Goal: Find specific page/section: Find specific page/section

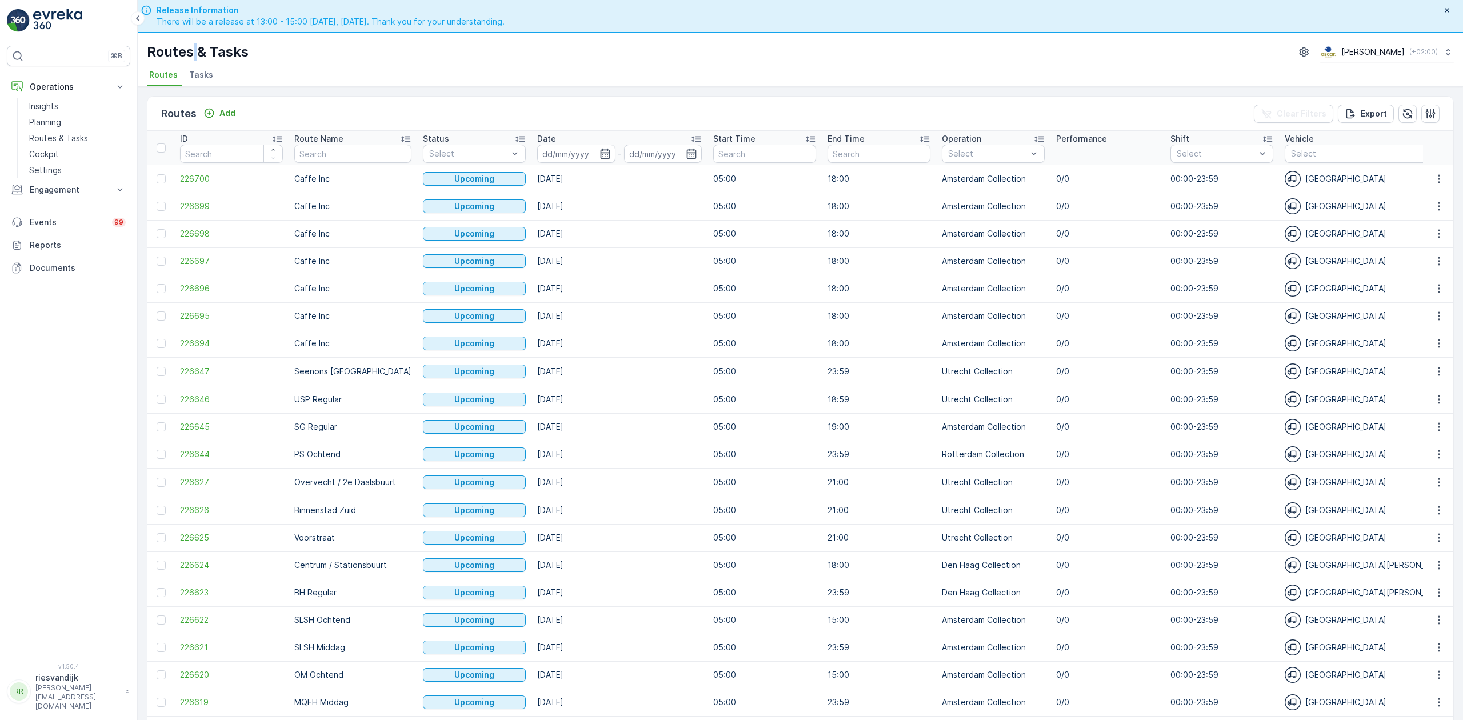
click at [200, 65] on div "Routes & Tasks Oscar Circulair ( +02:00 ) Routes Tasks" at bounding box center [801, 60] width 1326 height 54
click at [201, 81] on span "Tasks" at bounding box center [201, 74] width 24 height 11
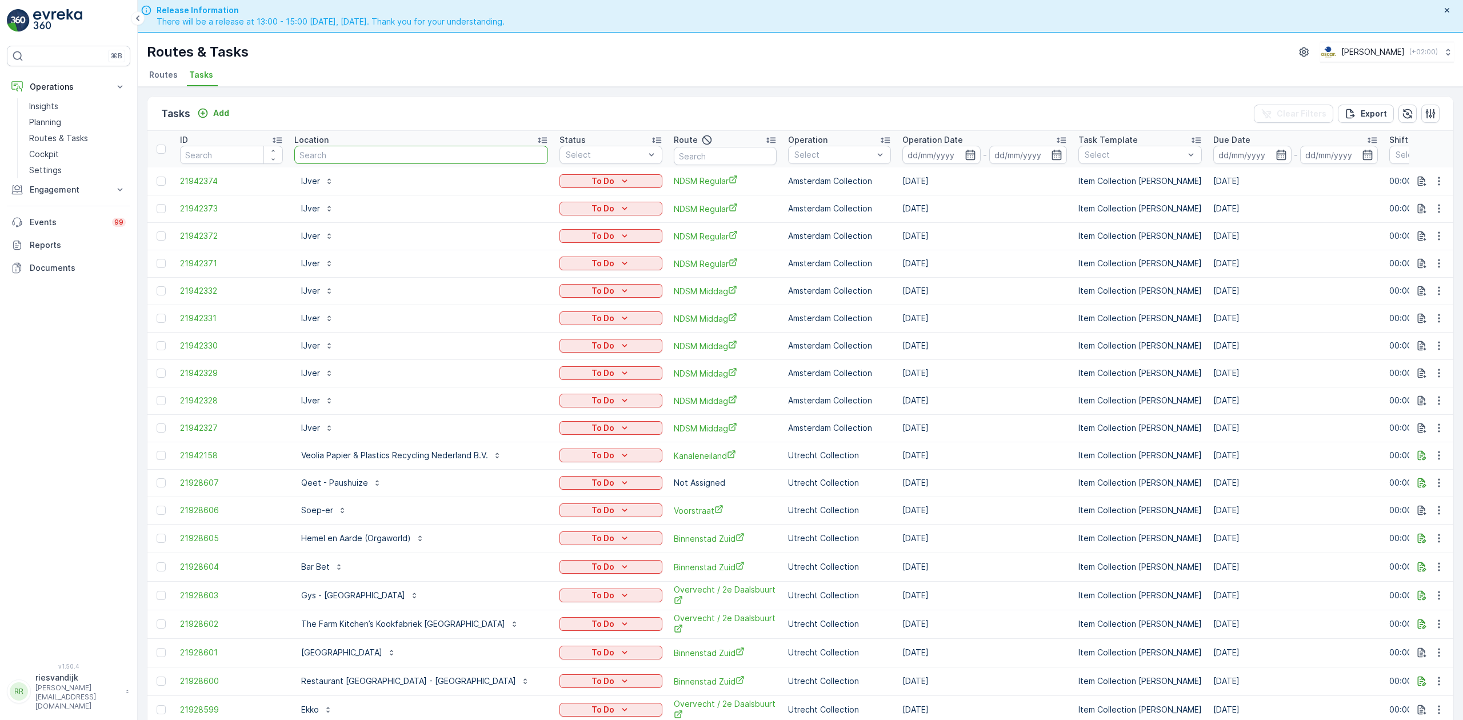
click at [309, 154] on input "text" at bounding box center [421, 155] width 254 height 18
type input "espresso"
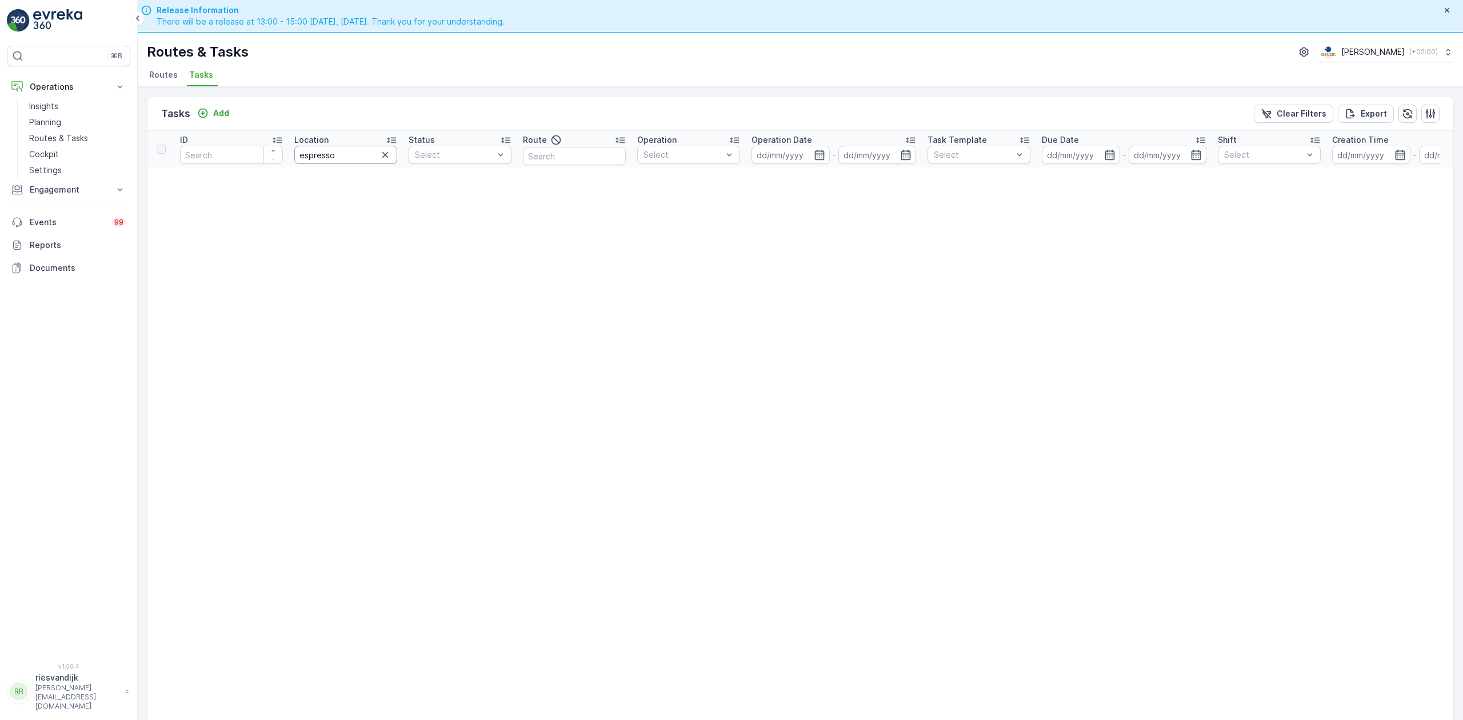
click at [361, 151] on input "espresso" at bounding box center [345, 155] width 103 height 18
type input "espresso"
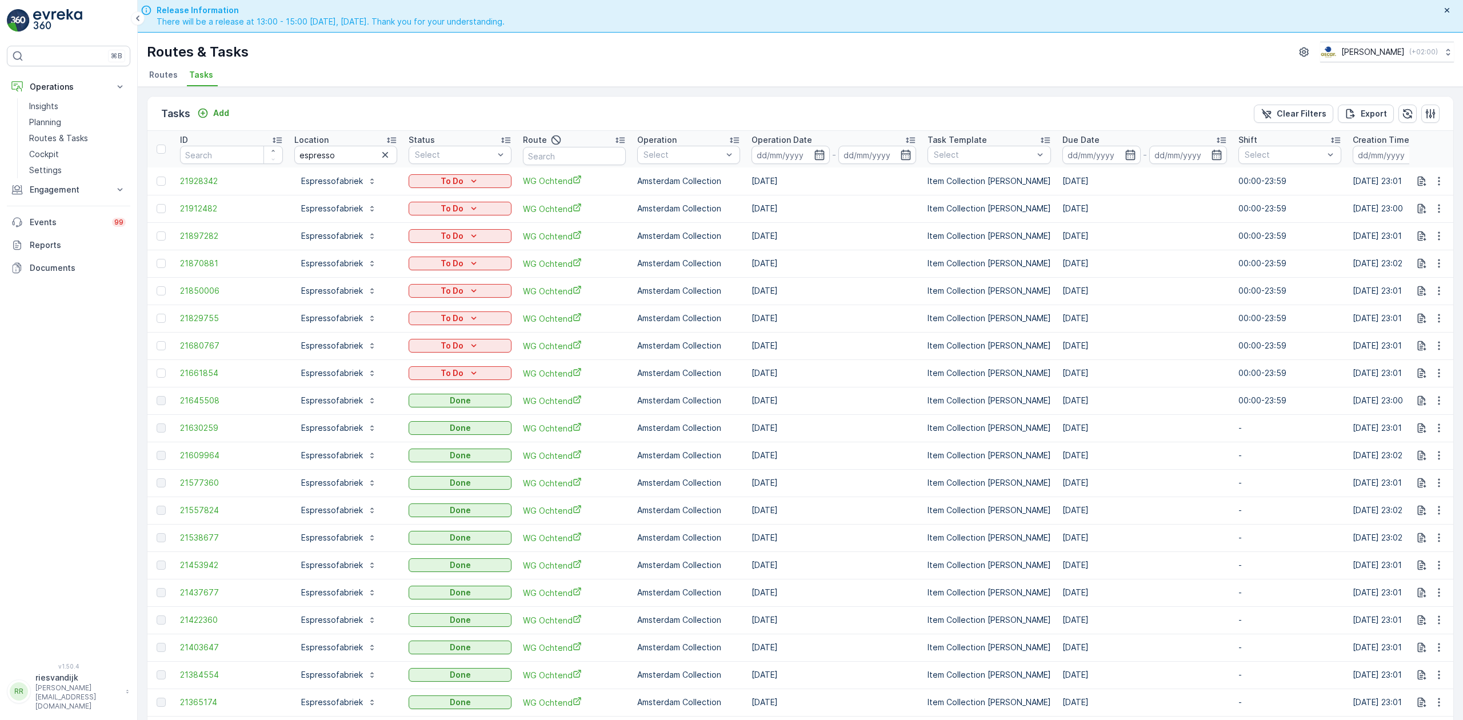
click at [378, 156] on button "button" at bounding box center [385, 155] width 14 height 14
click at [358, 156] on input "text" at bounding box center [345, 155] width 103 height 18
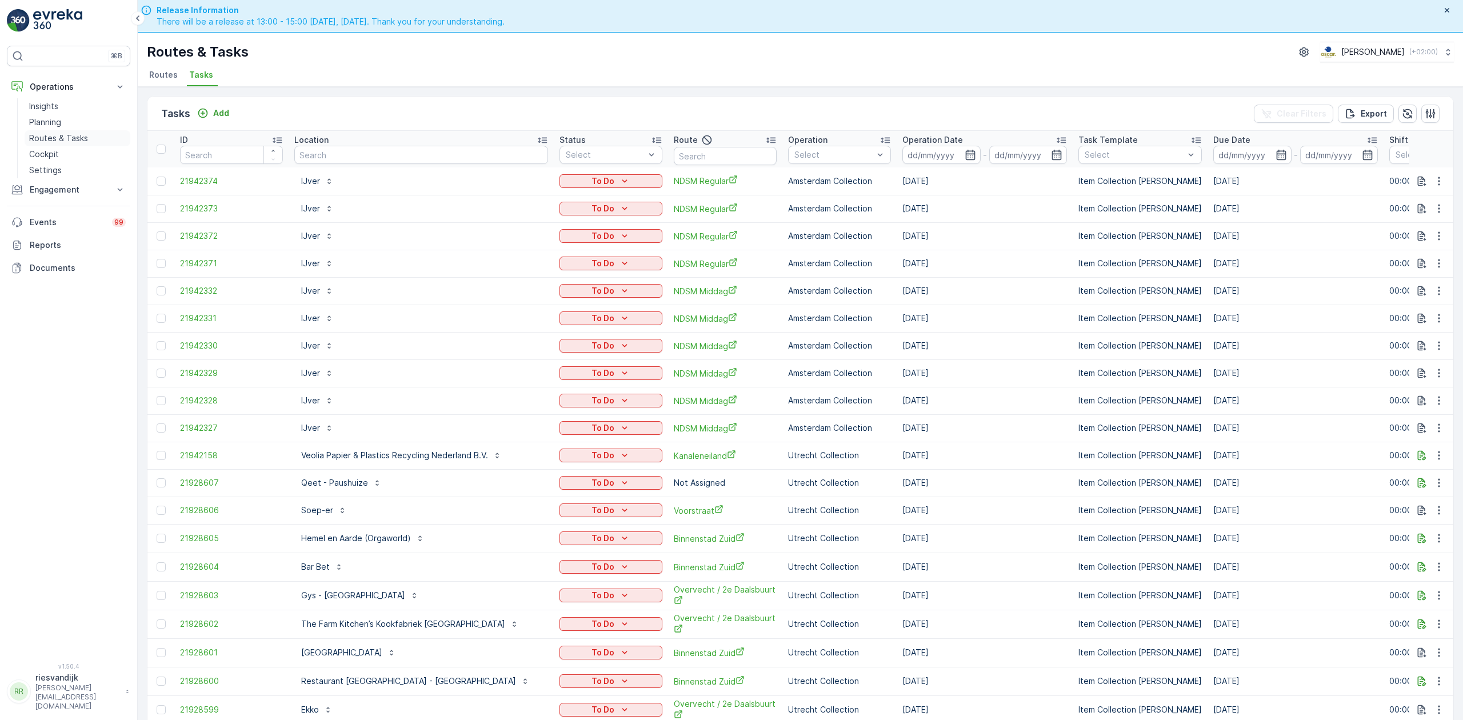
click at [42, 146] on div "Insights Planning Routes & Tasks Cockpit Settings" at bounding box center [78, 138] width 106 height 80
click at [51, 151] on p "Cockpit" at bounding box center [44, 154] width 30 height 11
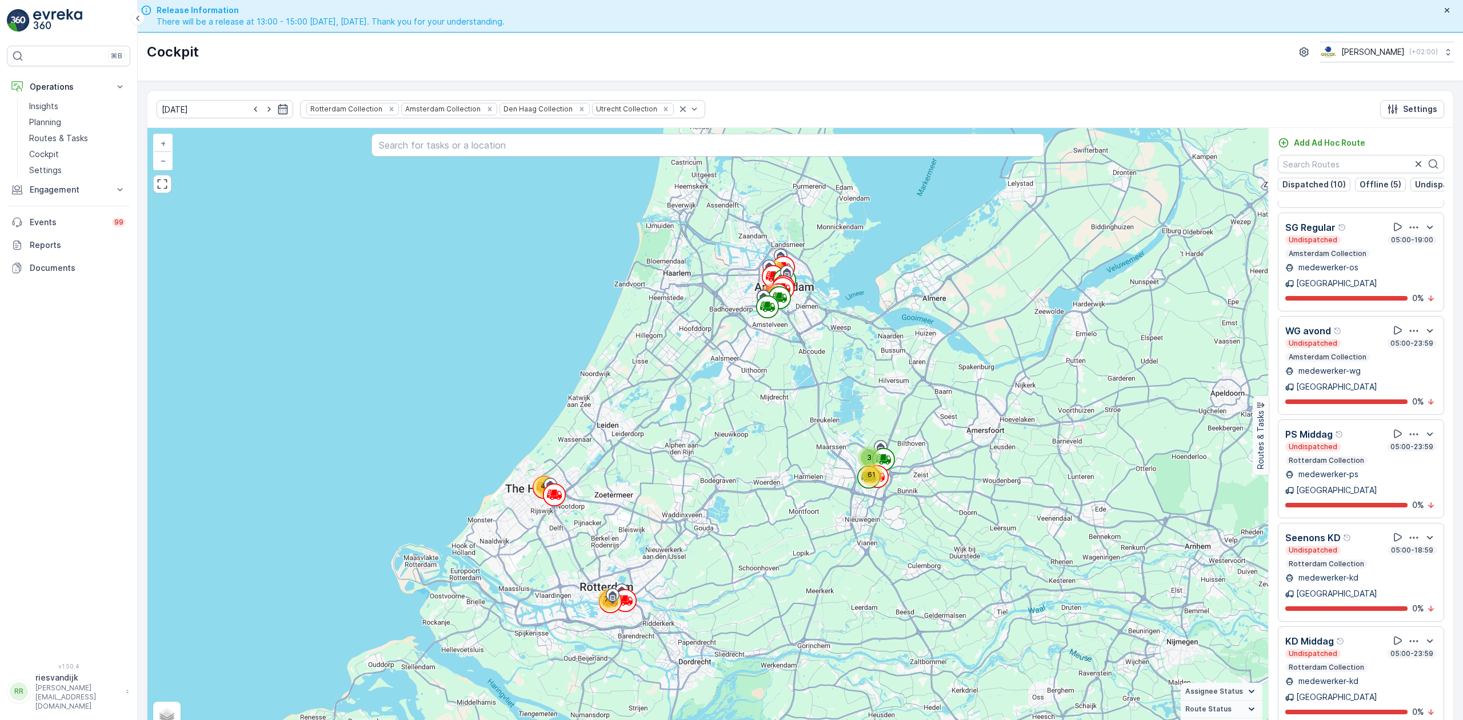
scroll to position [23, 0]
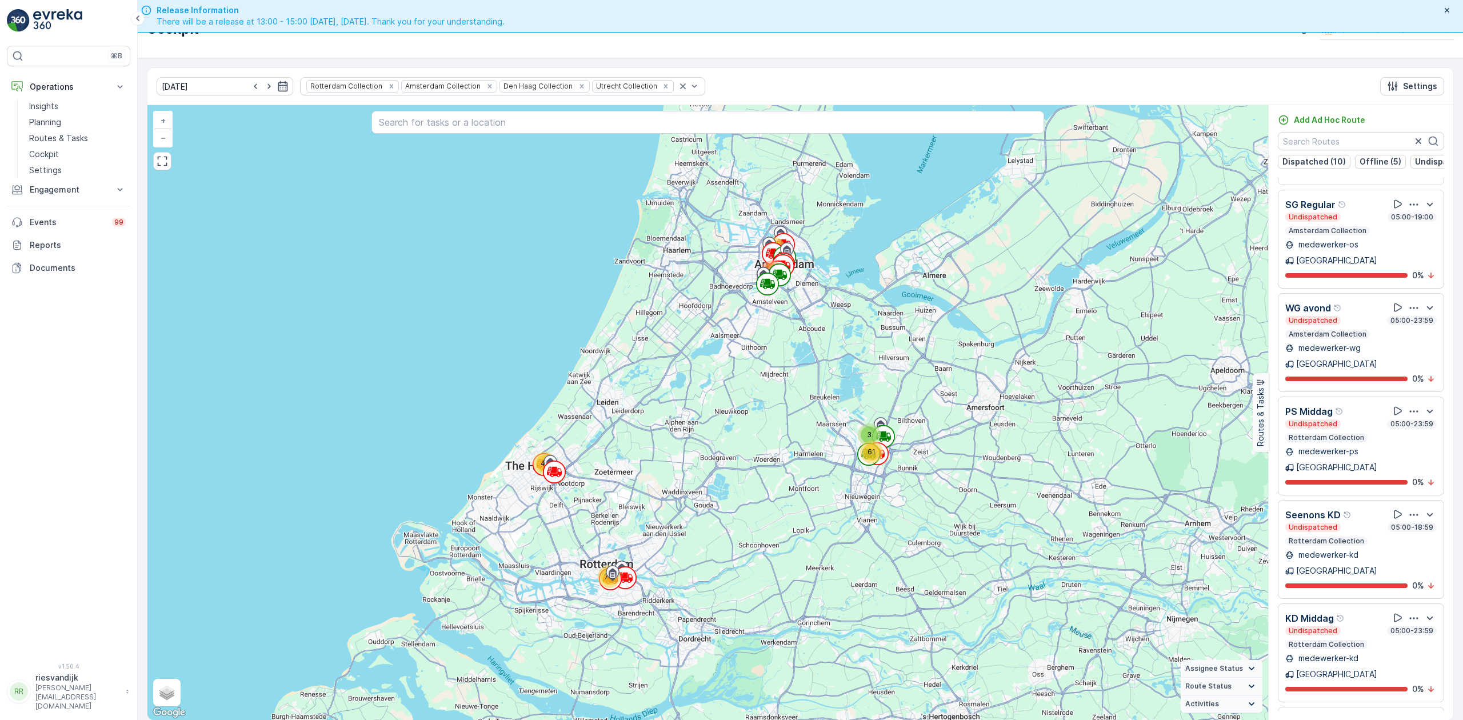
drag, startPoint x: 869, startPoint y: 583, endPoint x: 997, endPoint y: 380, distance: 240.0
click at [1004, 373] on div "41 73 94 153 61 3 + − Satellite Roadmap Terrain Hybrid Leaflet Keyboard shortcu…" at bounding box center [707, 412] width 1121 height 615
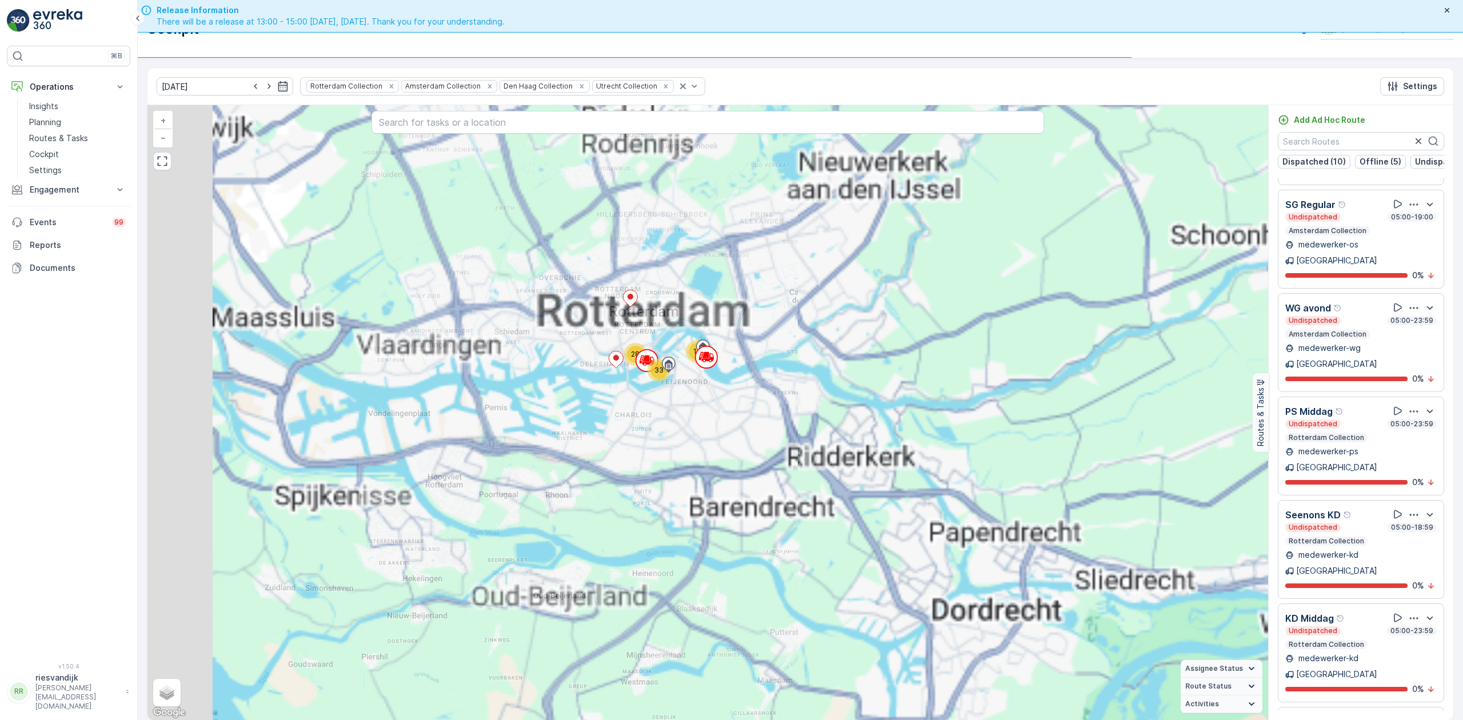
drag, startPoint x: 696, startPoint y: 337, endPoint x: 687, endPoint y: 351, distance: 16.2
click at [760, 355] on div "3 4 9 11 14 10 28 33 2 2 6 6 15 3 60 3 12 40 34 3 61 30 28 2 + − Satellite Road…" at bounding box center [707, 412] width 1121 height 615
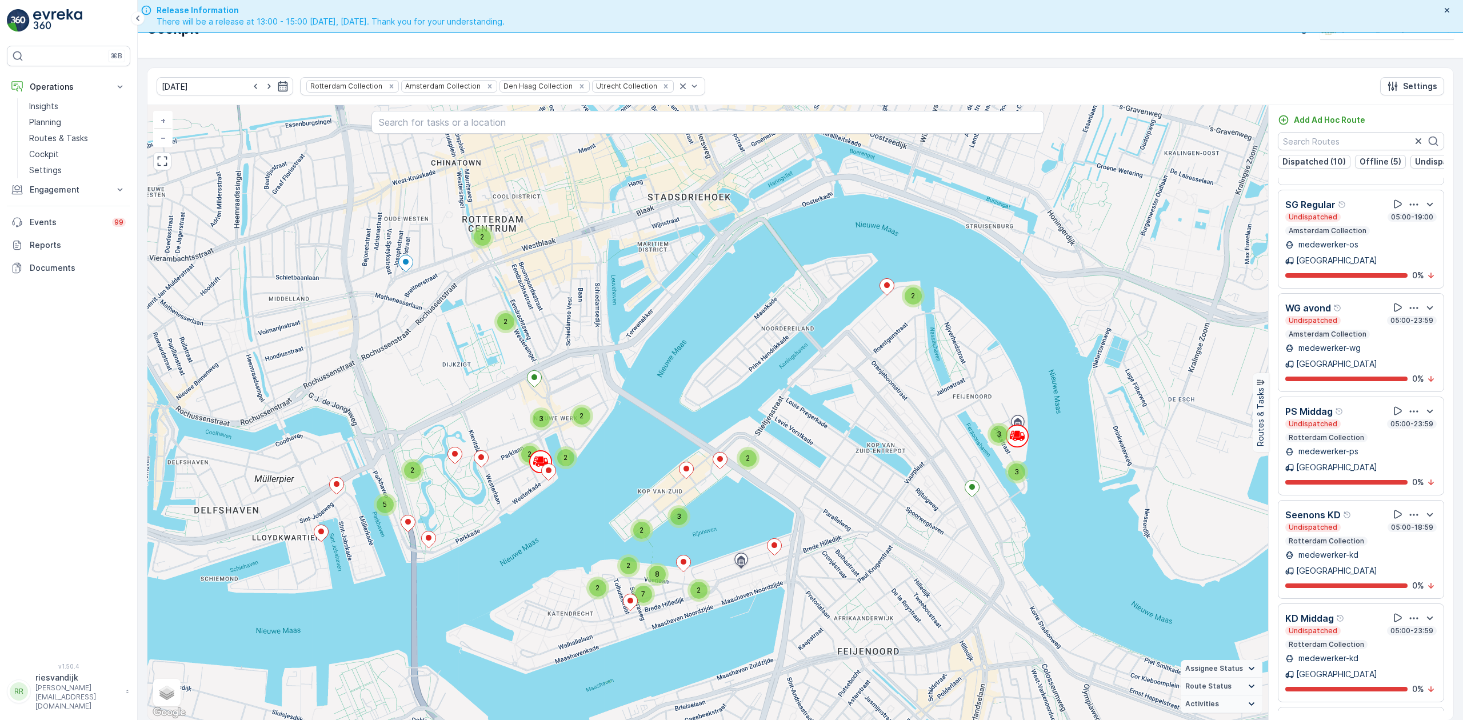
drag, startPoint x: 820, startPoint y: 413, endPoint x: 803, endPoint y: 437, distance: 29.5
click at [817, 432] on div "2 2 2 2 2 3 3 3 2 3 3 2 2 2 5 2 2 2 3 2 2 2 2 7 8 3 2 2 3 2 3 2 3 3 2 4 4 10 3 …" at bounding box center [707, 412] width 1121 height 615
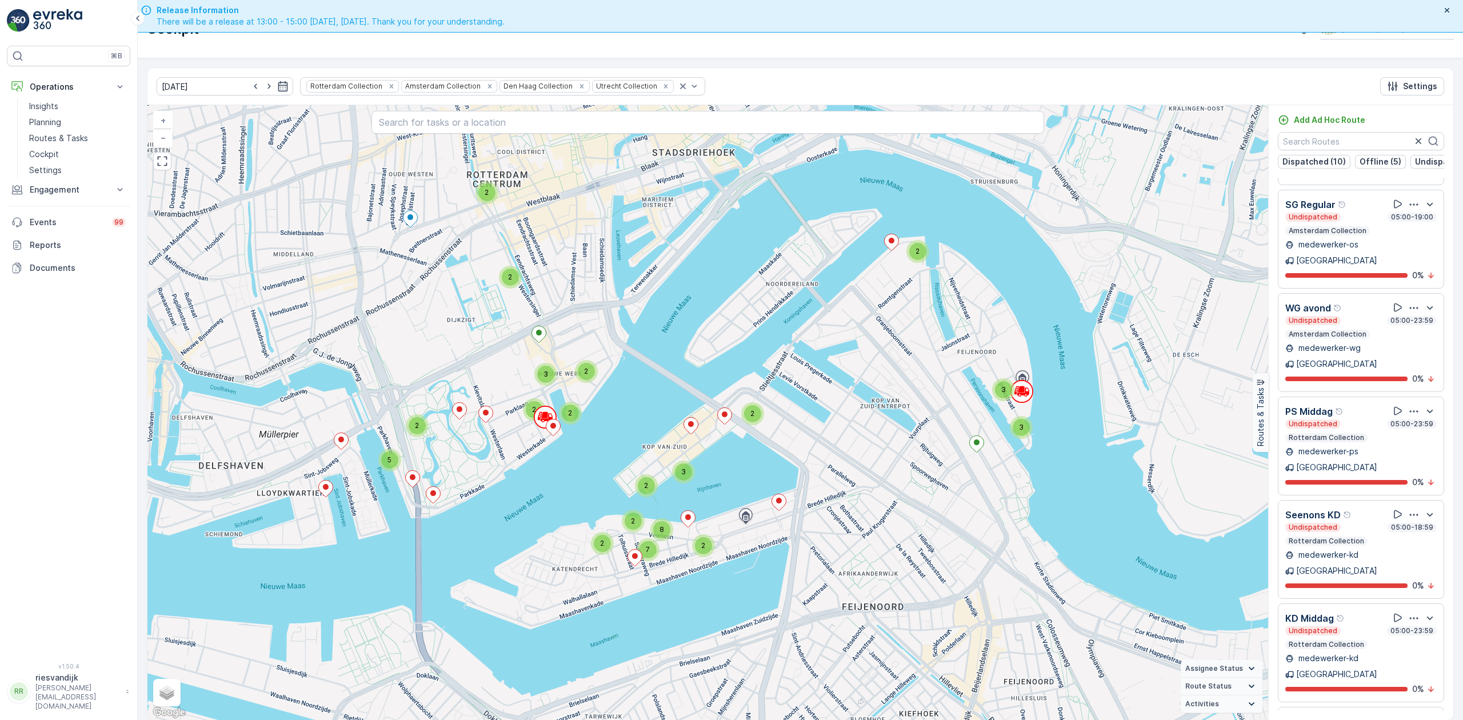
drag, startPoint x: 664, startPoint y: 429, endPoint x: 666, endPoint y: 381, distance: 48.0
click at [666, 381] on div "2 2 2 2 2 3 3 3 2 3 3 2 2 2 5 2 2 2 3 2 2 2 2 7 8 3 2 2 3 2 3 2 3 3 2 4 4 10 3 …" at bounding box center [707, 412] width 1121 height 615
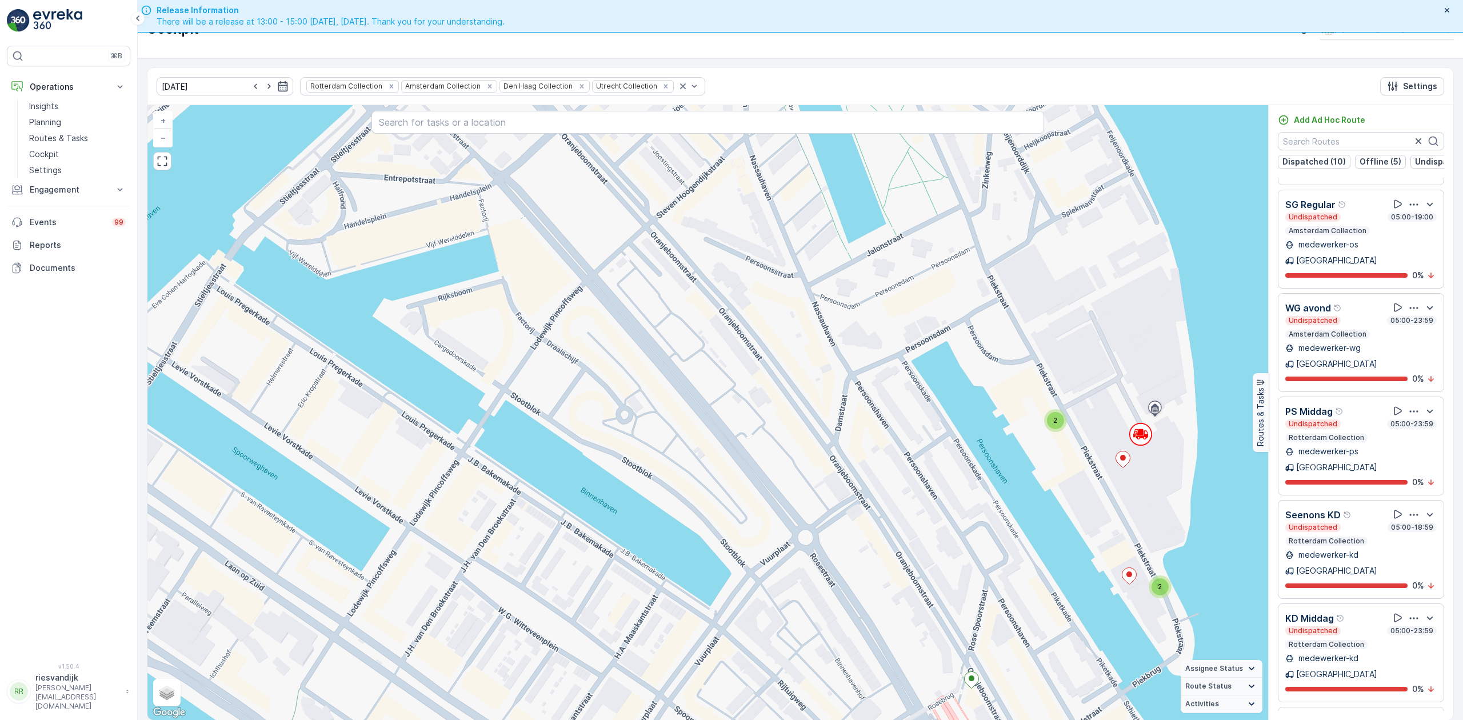
drag, startPoint x: 980, startPoint y: 353, endPoint x: 1053, endPoint y: 357, distance: 73.3
click at [1053, 357] on div "2 3 2 2 2 2 2 2 2 2 2 2 2 4 2 4 2 2 2 2 2 4 2 4 2 3 6 3 2 4 4 2 2 2 2 2 2 3 2 3…" at bounding box center [707, 412] width 1121 height 615
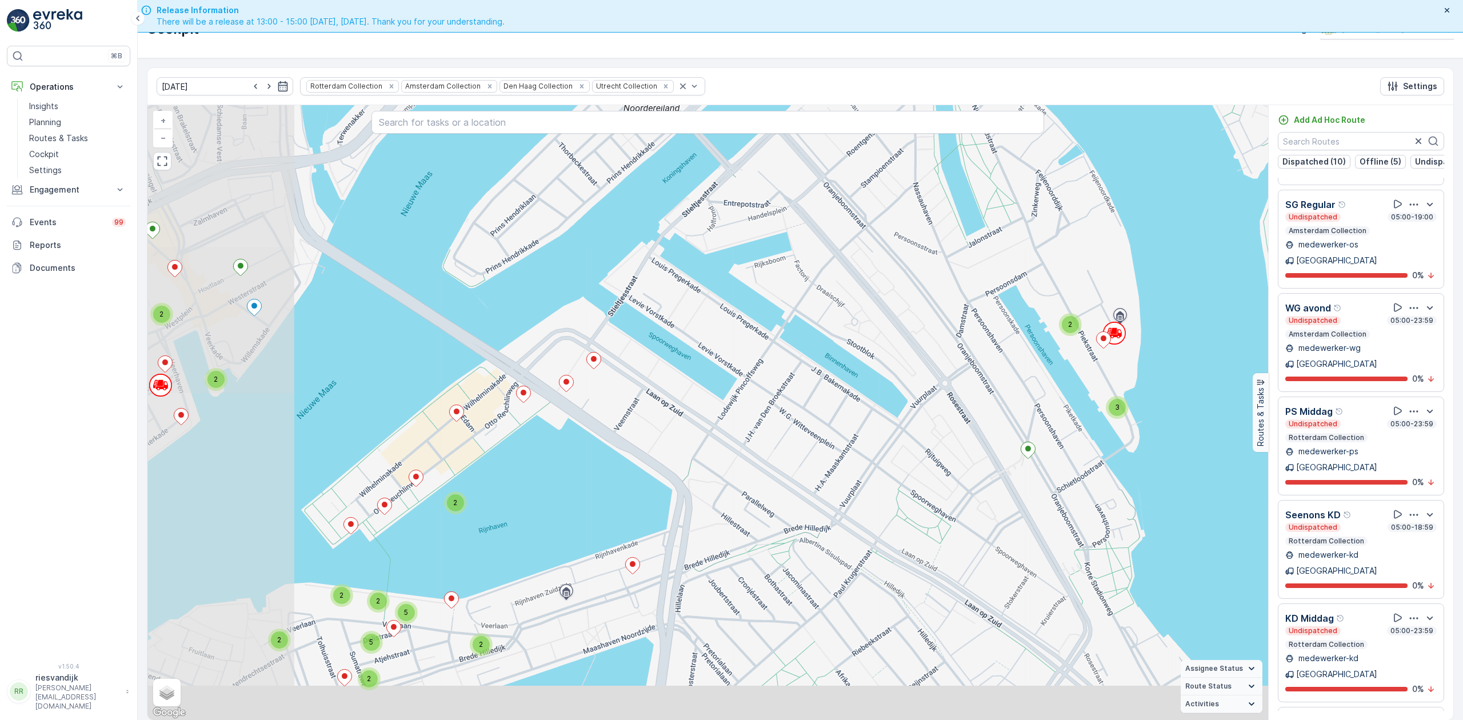
drag, startPoint x: 821, startPoint y: 463, endPoint x: 980, endPoint y: 376, distance: 181.1
click at [980, 376] on div "2 2 2 3 2 2 2 3 2 2 2 2 2 2 2 2 2 5 2 5 2 2 2 2 3 3 3 2 4 2 3 7 3 6 3 4 5 6 4 2…" at bounding box center [707, 412] width 1121 height 615
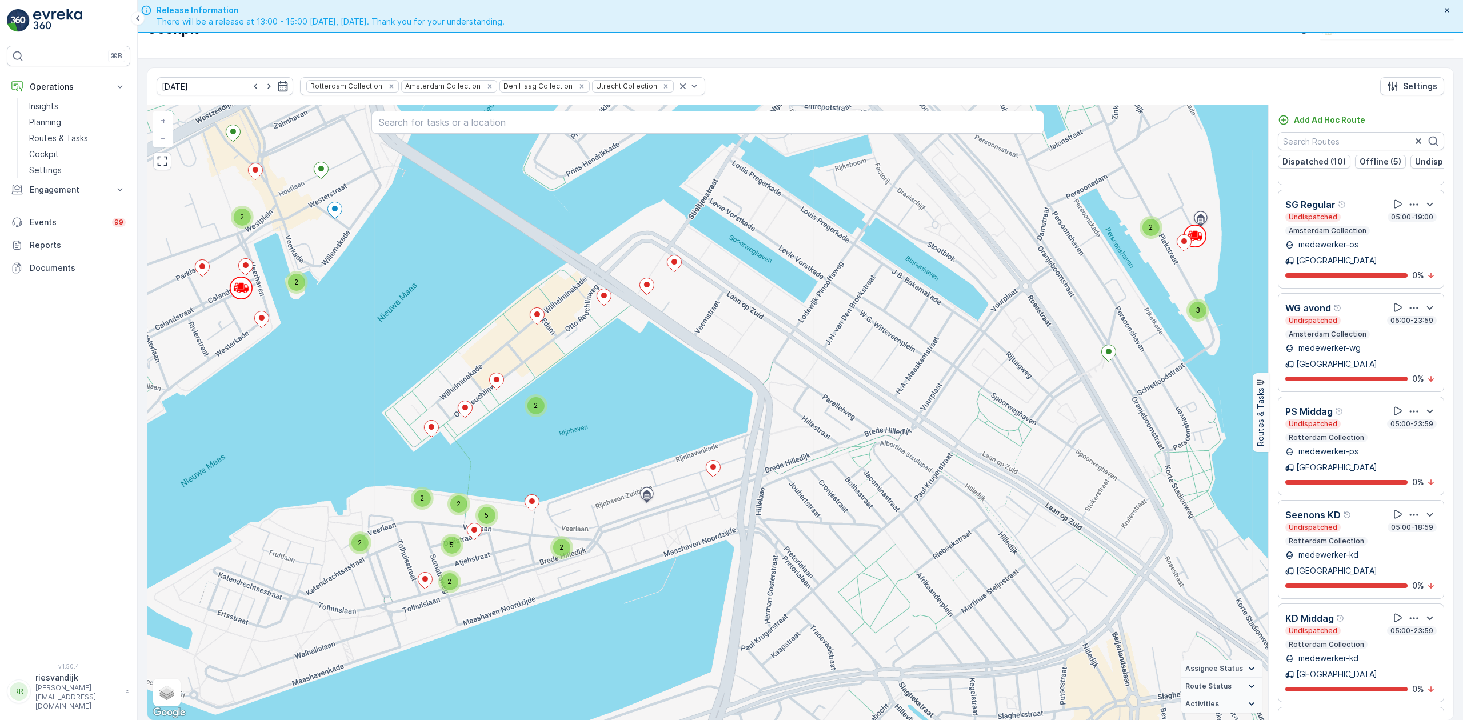
drag, startPoint x: 862, startPoint y: 369, endPoint x: 865, endPoint y: 389, distance: 20.2
click at [883, 364] on div "2 2 2 3 2 2 2 3 2 2 2 2 2 2 2 2 2 5 2 5 2 2 2 2 3 3 3 2 4 2 3 7 3 6 3 4 5 6 4 2…" at bounding box center [707, 412] width 1121 height 615
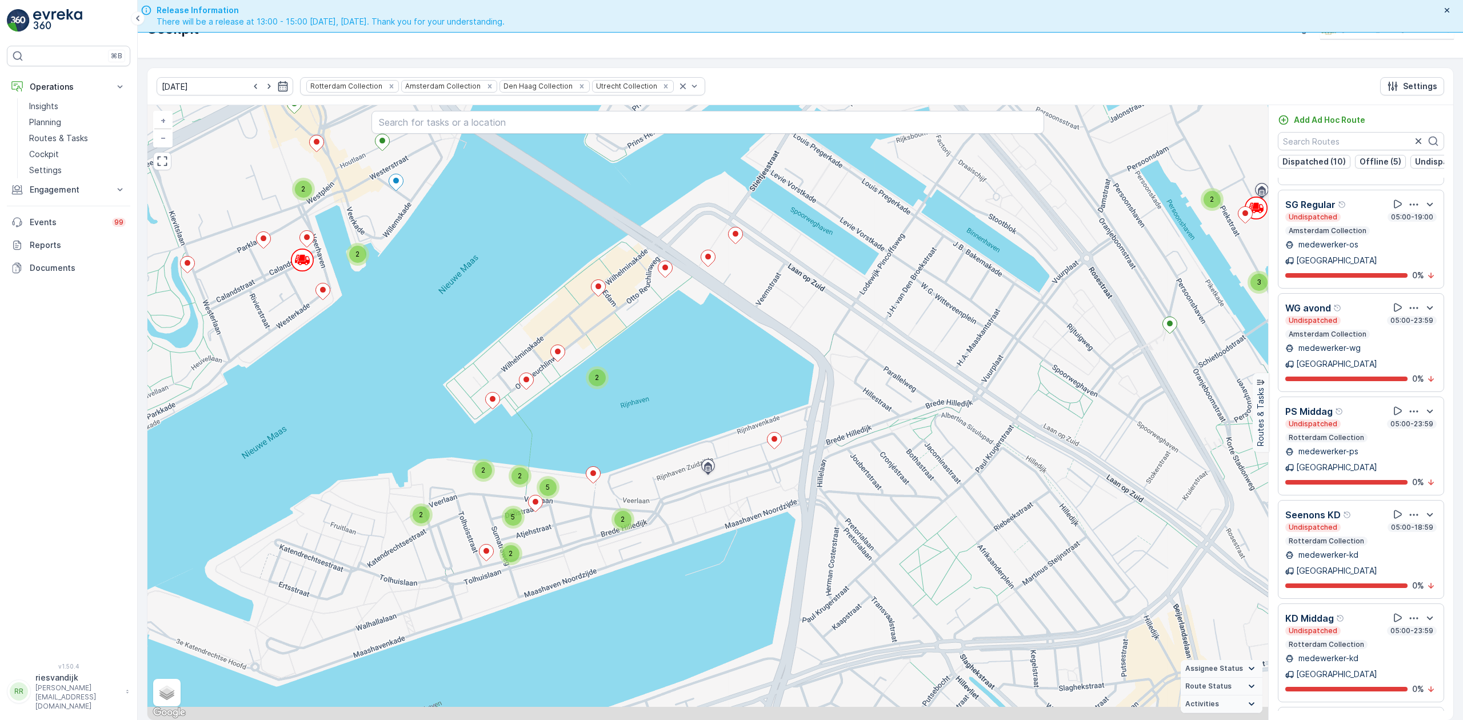
drag, startPoint x: 785, startPoint y: 425, endPoint x: 801, endPoint y: 406, distance: 25.2
click at [847, 401] on div "2 2 2 3 2 2 2 3 2 2 2 2 2 2 2 2 2 5 2 5 2 2 2 2 3 3 3 2 4 2 3 7 3 6 3 4 5 6 4 2…" at bounding box center [707, 412] width 1121 height 615
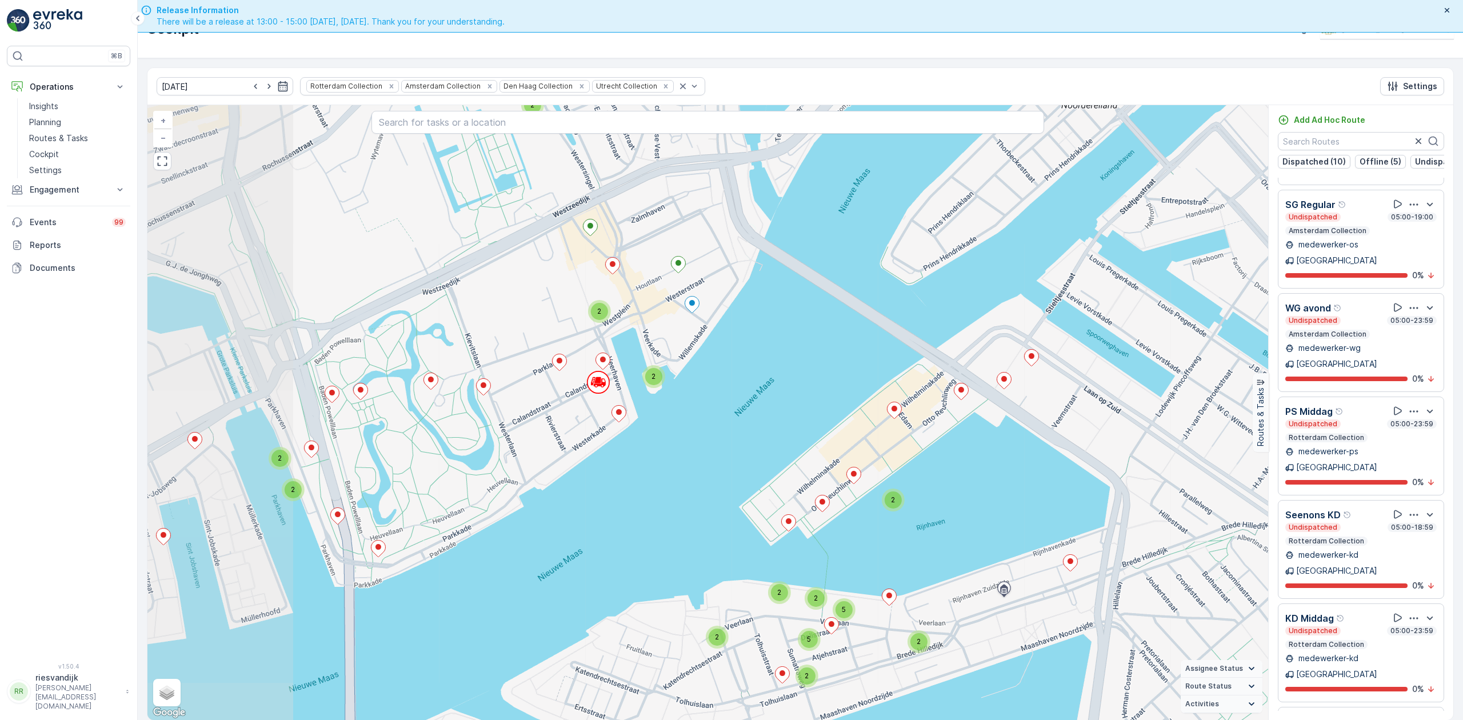
drag, startPoint x: 483, startPoint y: 262, endPoint x: 748, endPoint y: 361, distance: 283.3
click at [751, 369] on div "2 2 2 3 2 2 2 3 2 2 2 2 2 2 2 2 2 5 2 5 2 2 2 2 3 3 3 2 4 2 3 7 3 6 3 4 5 6 4 2…" at bounding box center [707, 412] width 1121 height 615
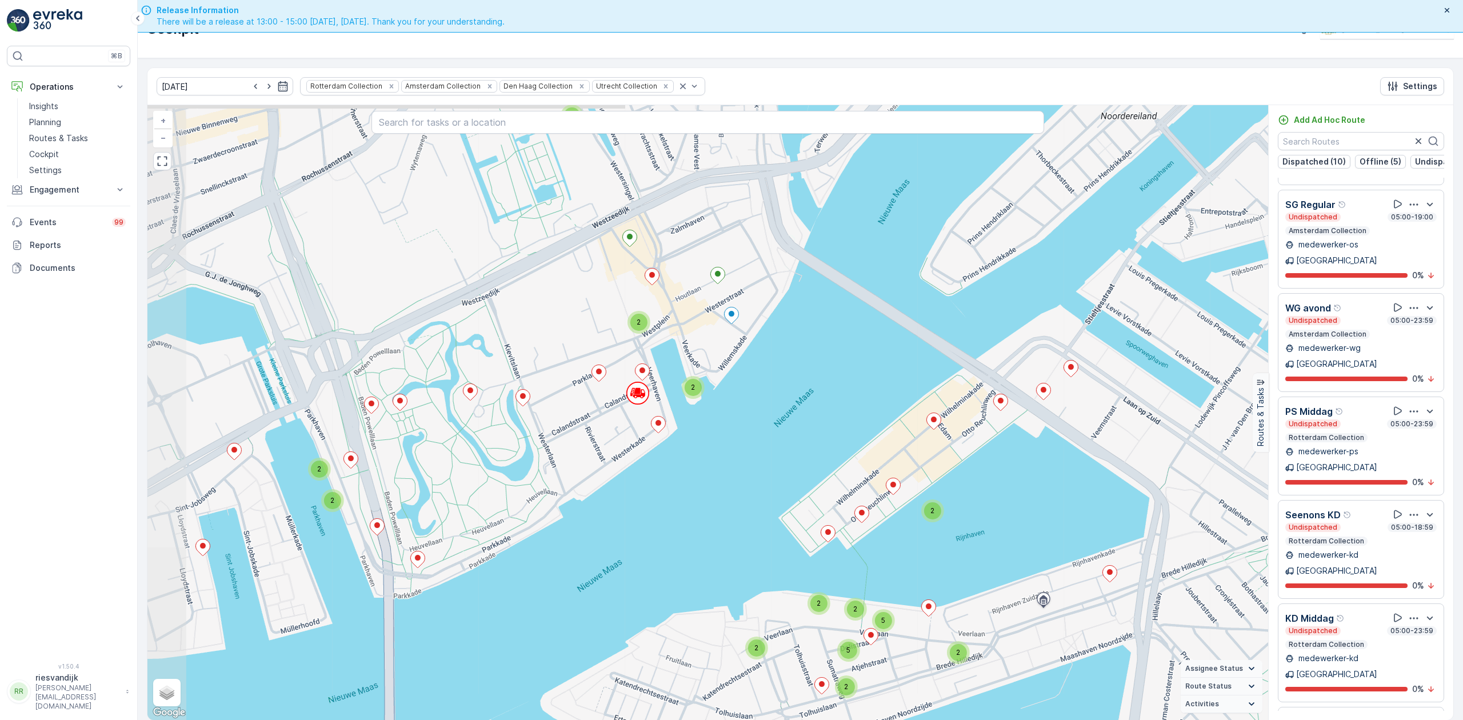
drag, startPoint x: 735, startPoint y: 345, endPoint x: 775, endPoint y: 357, distance: 42.3
click at [775, 357] on div "2 2 2 3 2 2 2 3 2 2 2 2 2 2 2 2 2 5 2 5 2 2 2 2 3 3 3 2 4 2 3 7 3 6 3 4 5 6 4 2…" at bounding box center [707, 412] width 1121 height 615
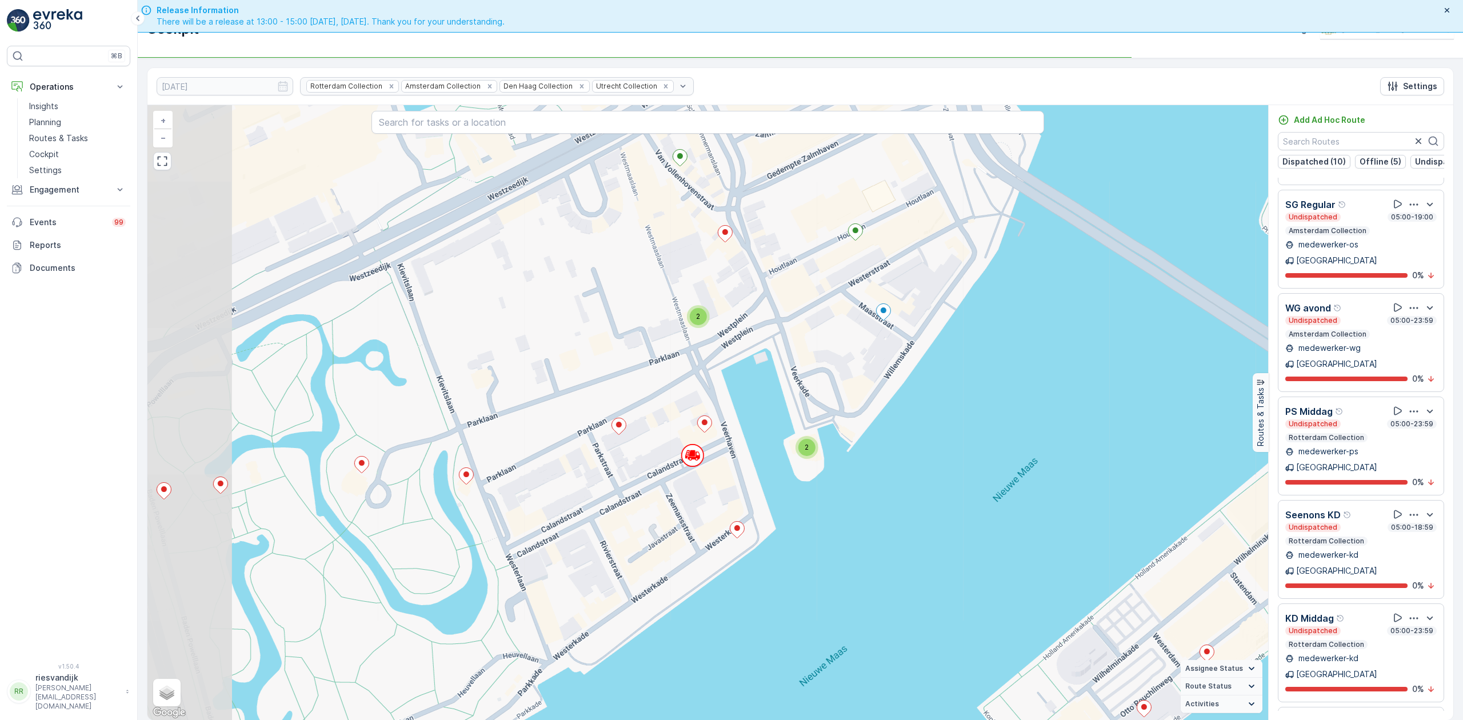
drag, startPoint x: 712, startPoint y: 324, endPoint x: 896, endPoint y: 298, distance: 185.8
click at [896, 298] on div "2 3 2 2 2 2 2 2 2 2 2 2 2 4 2 4 2 2 2 2 2 4 2 4 2 3 6 3 2 4 4 2 2 2 2 2 2 3 2 3…" at bounding box center [707, 412] width 1121 height 615
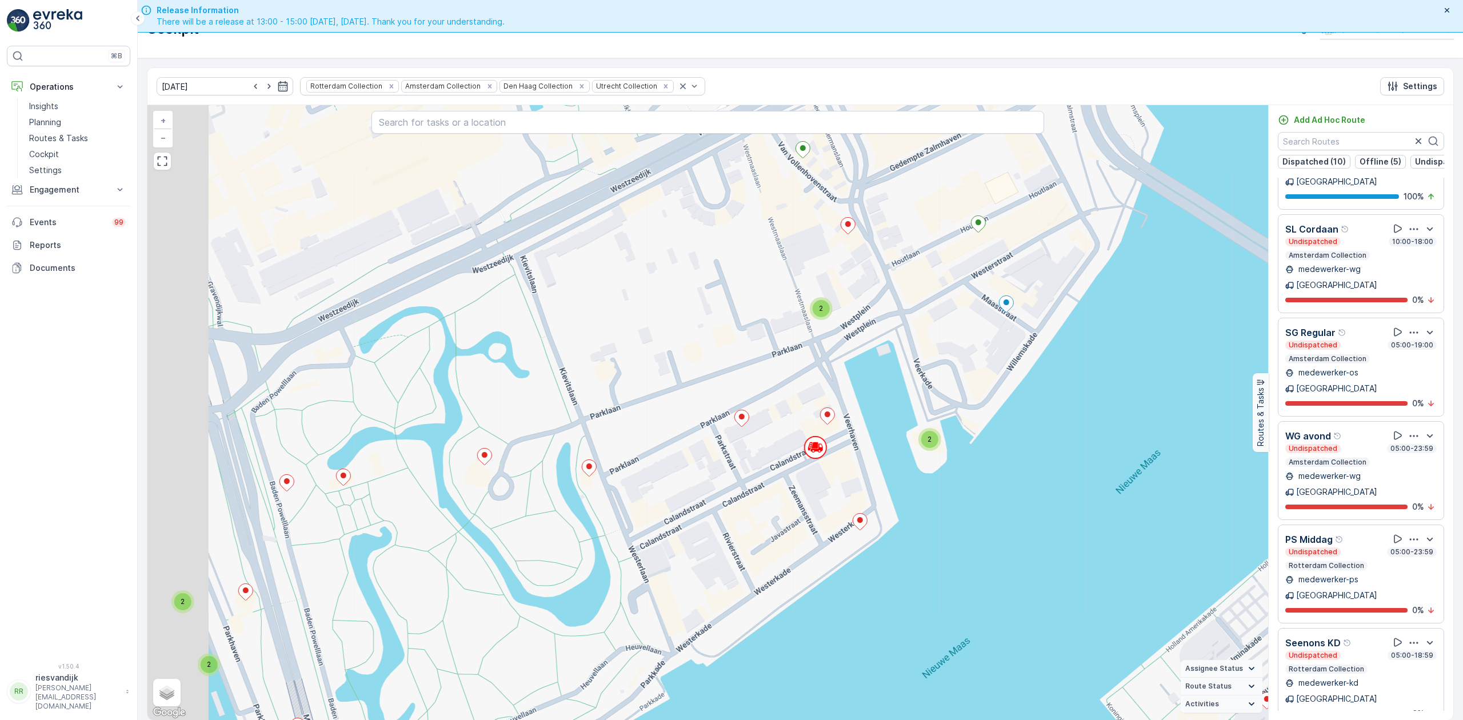
scroll to position [804, 0]
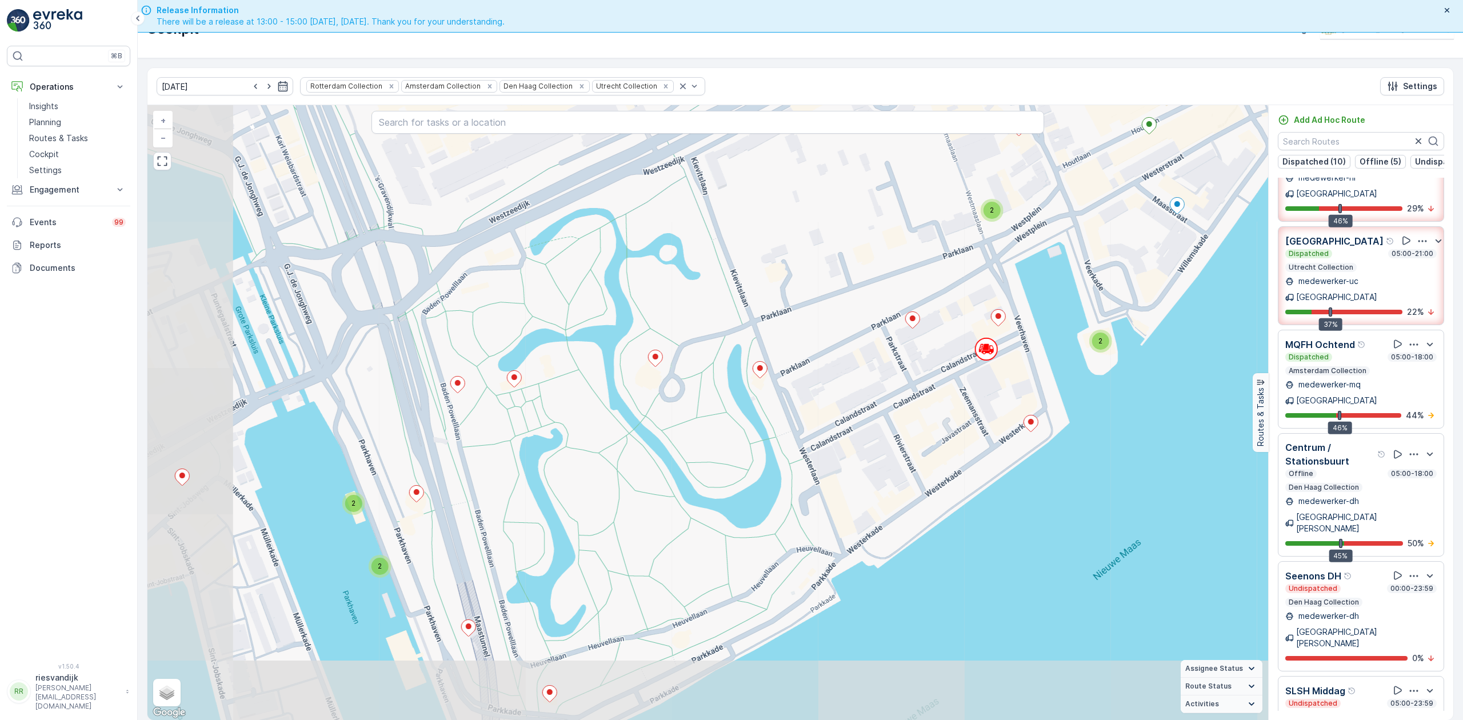
drag, startPoint x: 773, startPoint y: 337, endPoint x: 867, endPoint y: 284, distance: 107.8
click at [912, 258] on div "2 3 2 2 2 2 2 2 2 2 2 2 2 4 2 4 2 2 2 2 2 4 2 4 2 3 6 3 2 4 4 2 2 2 2 2 2 3 2 3…" at bounding box center [707, 412] width 1121 height 615
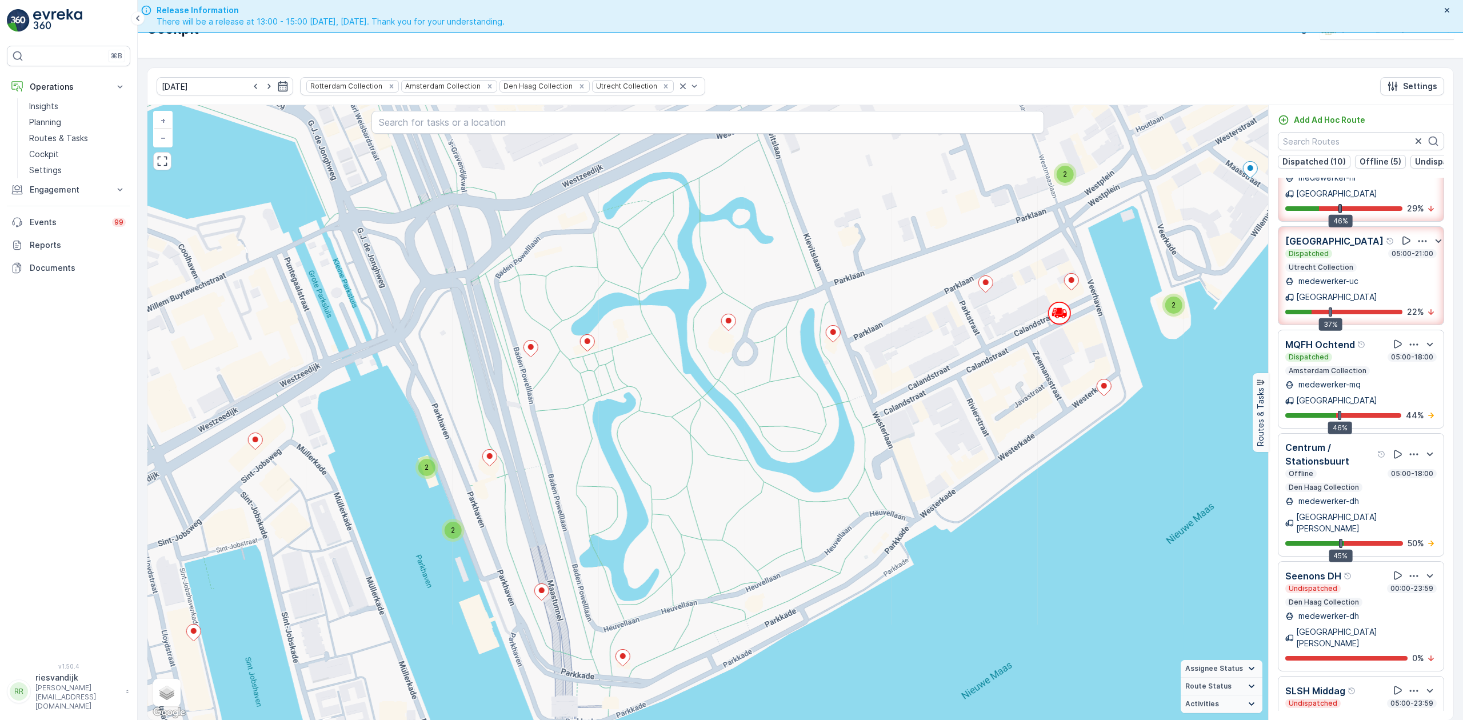
drag, startPoint x: 920, startPoint y: 232, endPoint x: 812, endPoint y: 278, distance: 118.1
click at [815, 278] on div "2 3 2 2 2 2 2 2 2 2 2 2 2 4 2 4 2 2 2 2 2 4 2 4 2 3 6 3 2 4 4 2 2 2 2 2 2 3 2 3…" at bounding box center [707, 412] width 1121 height 615
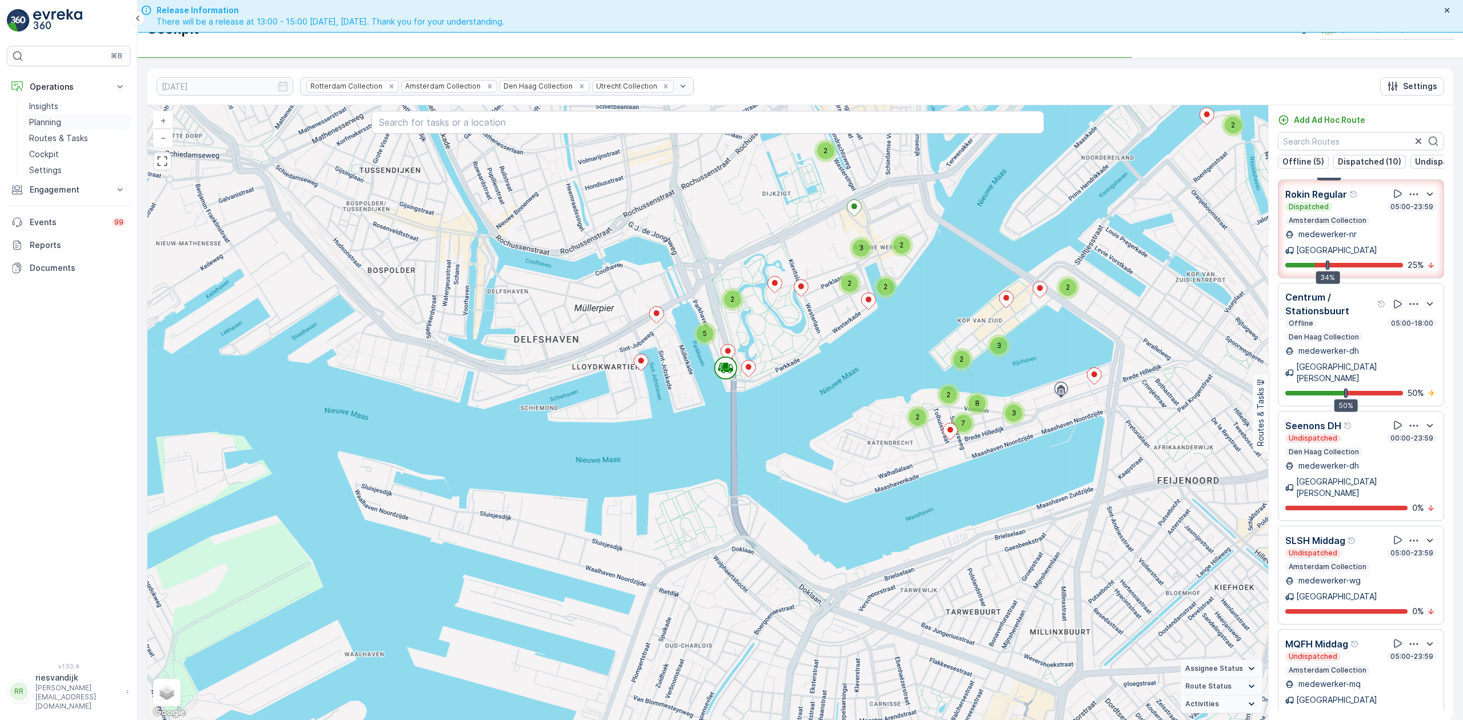
scroll to position [452, 0]
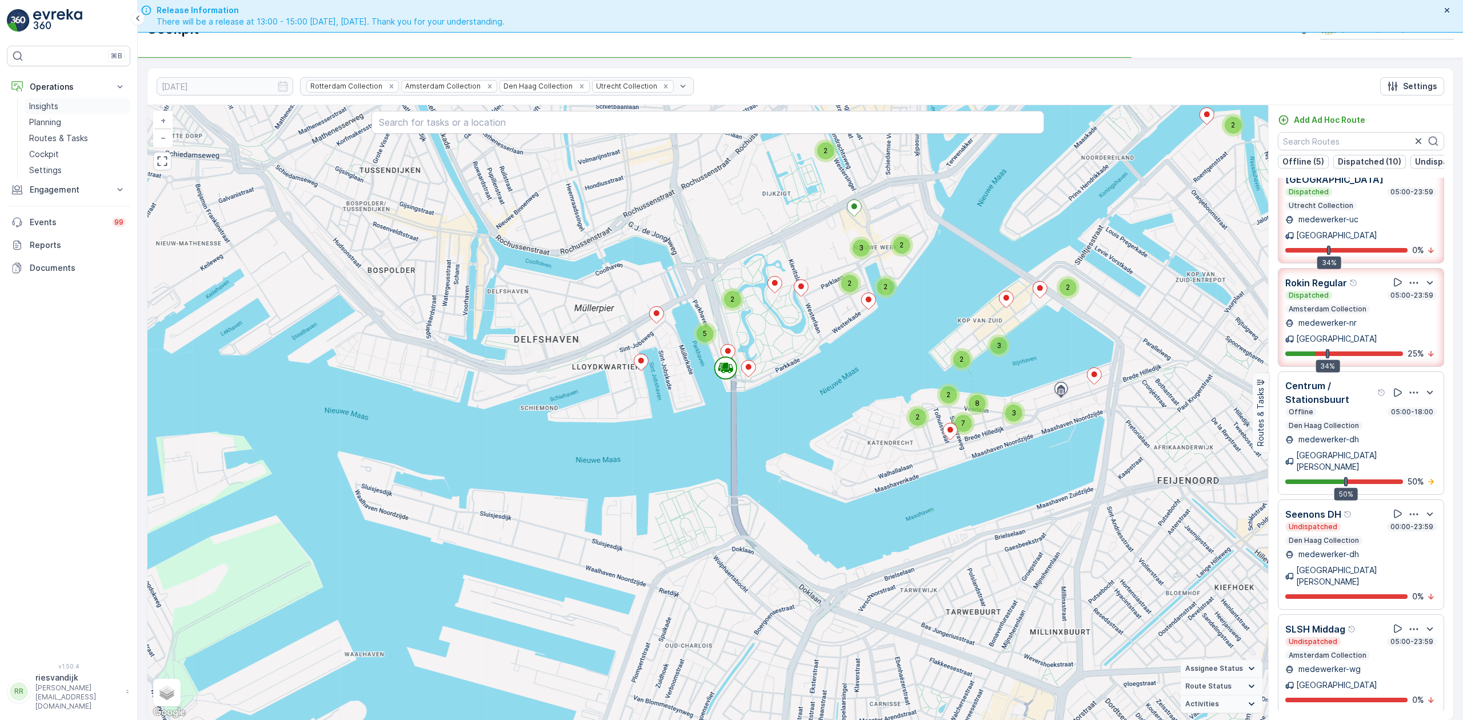
click at [50, 106] on p "Insights" at bounding box center [43, 106] width 29 height 11
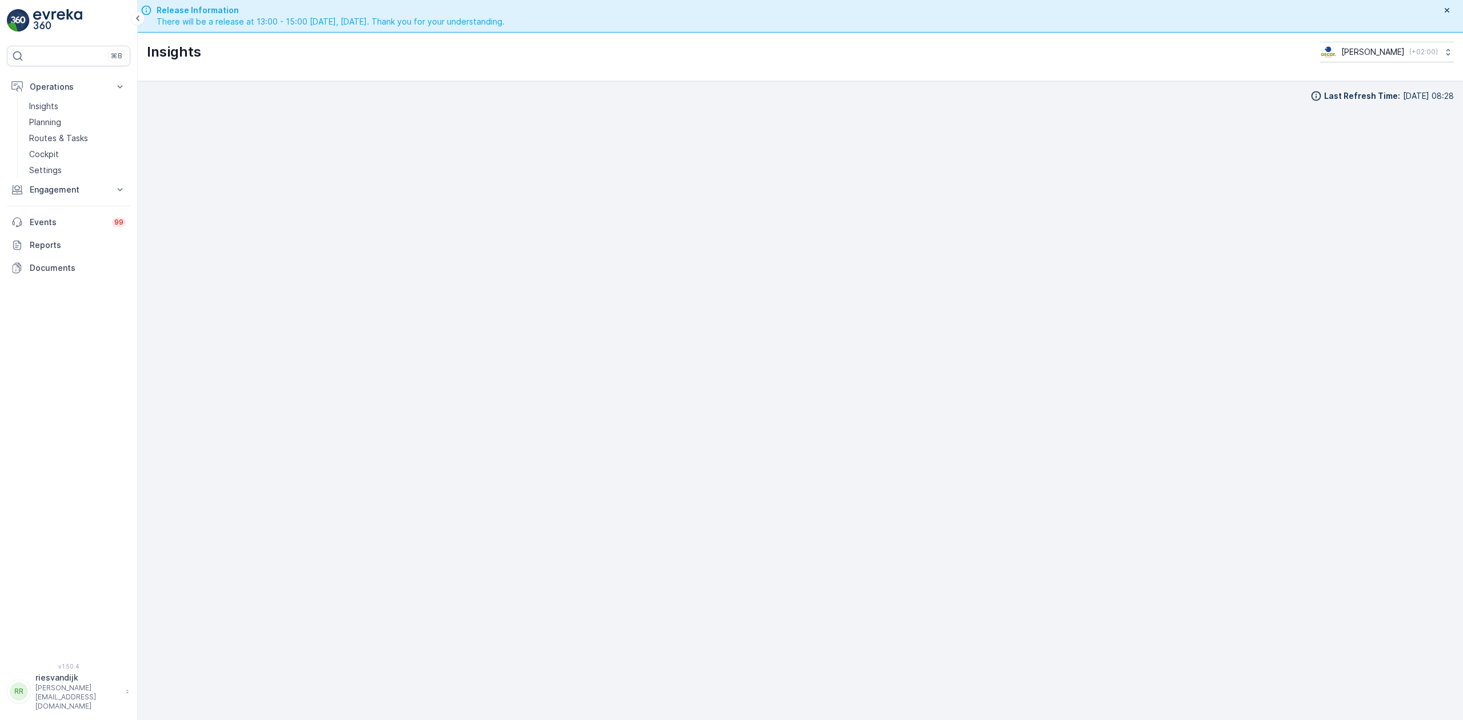
scroll to position [33, 0]
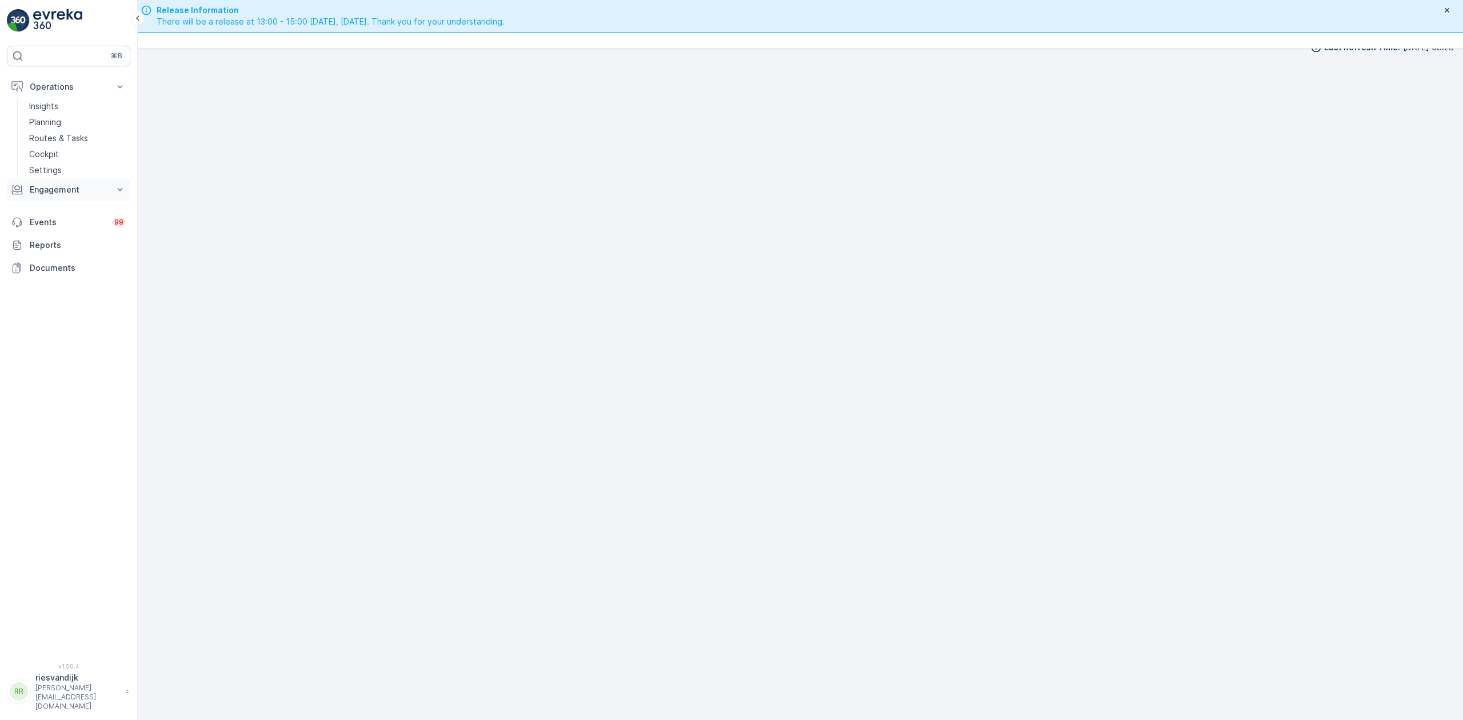
click at [51, 193] on p "Engagement" at bounding box center [69, 189] width 78 height 11
click at [69, 211] on link "Insights" at bounding box center [78, 209] width 106 height 16
click at [1453, 476] on div "Last Refresh Time : 22.09.2025 08:22" at bounding box center [801, 385] width 1326 height 672
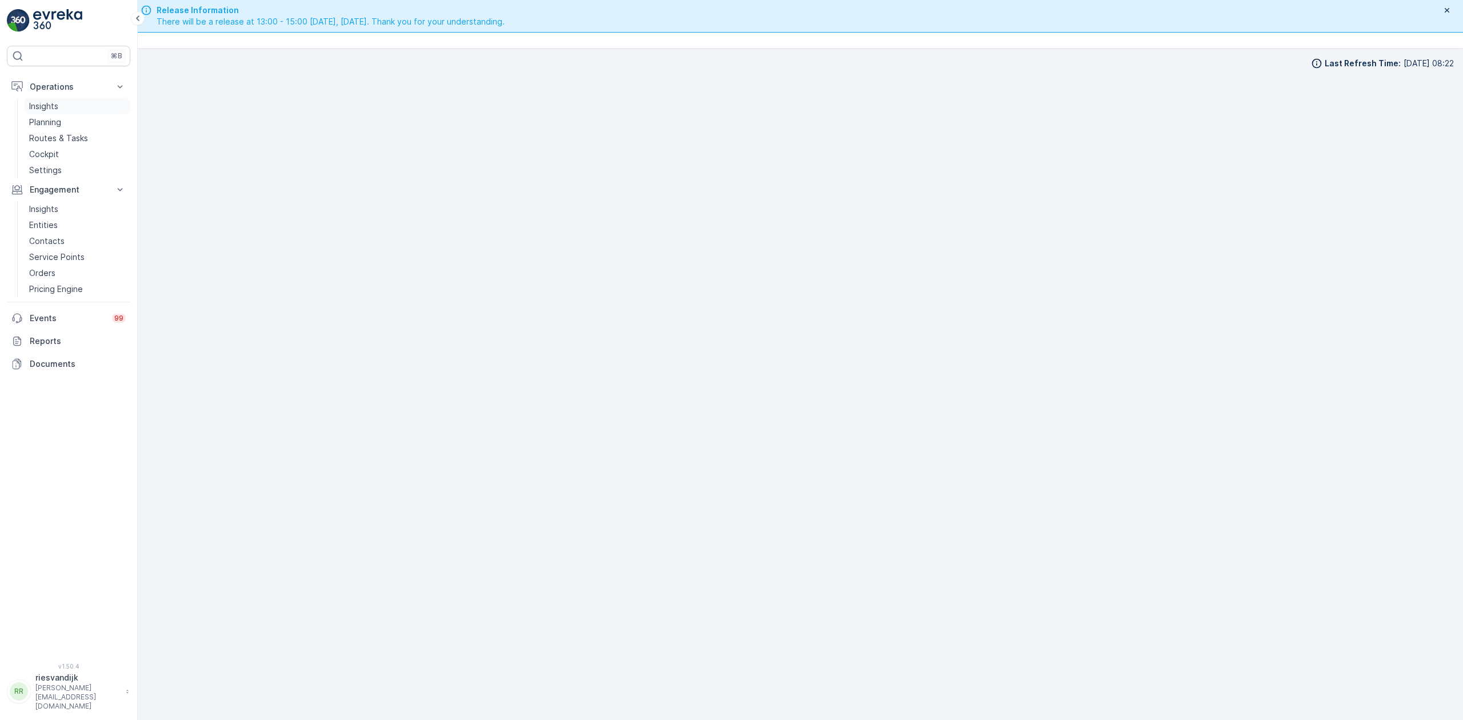
click at [61, 103] on link "Insights" at bounding box center [78, 106] width 106 height 16
click at [1457, 423] on div "Last Refresh Time : 22.09.2025 08:28" at bounding box center [801, 385] width 1326 height 672
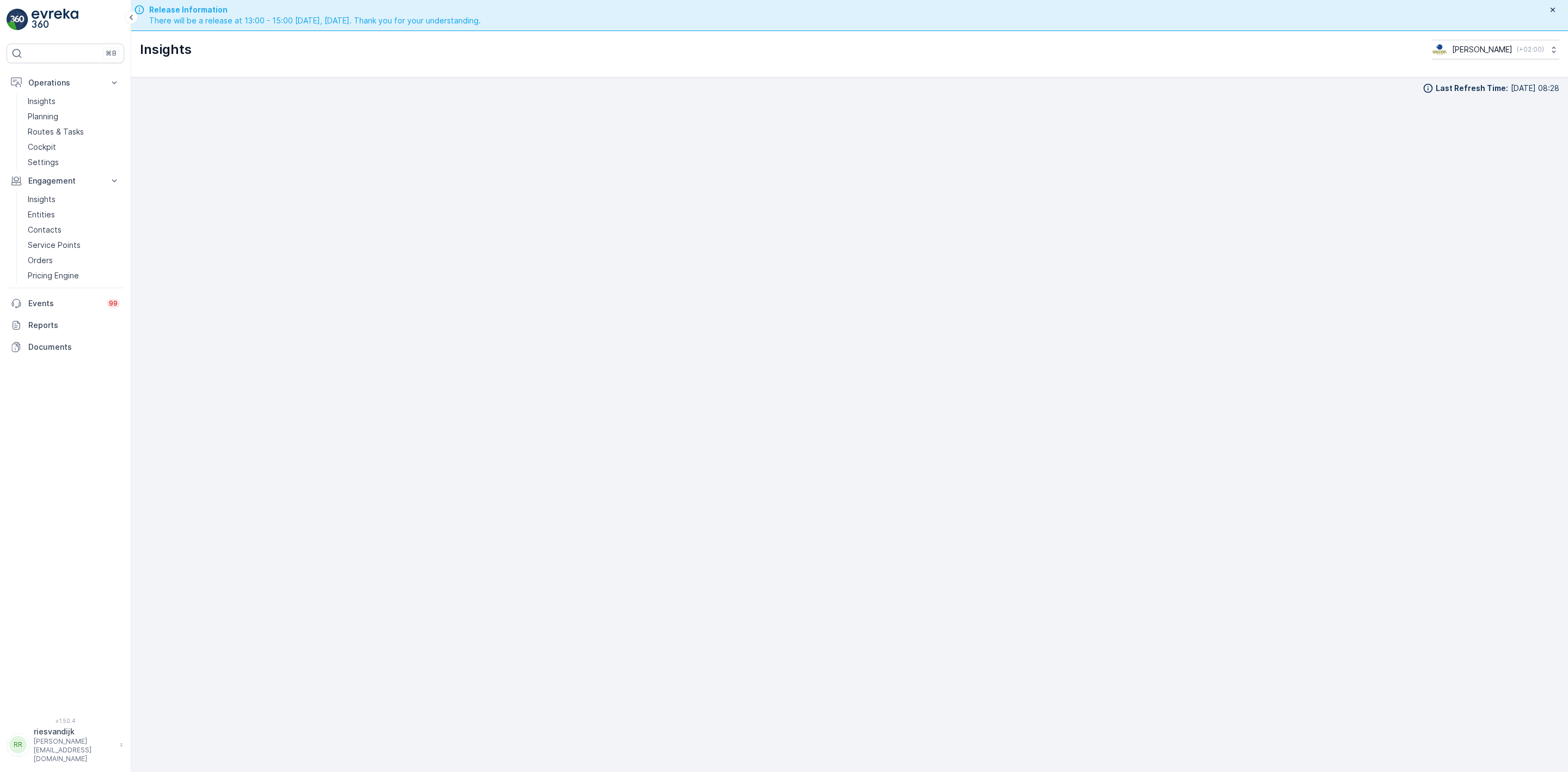
scroll to position [0, 0]
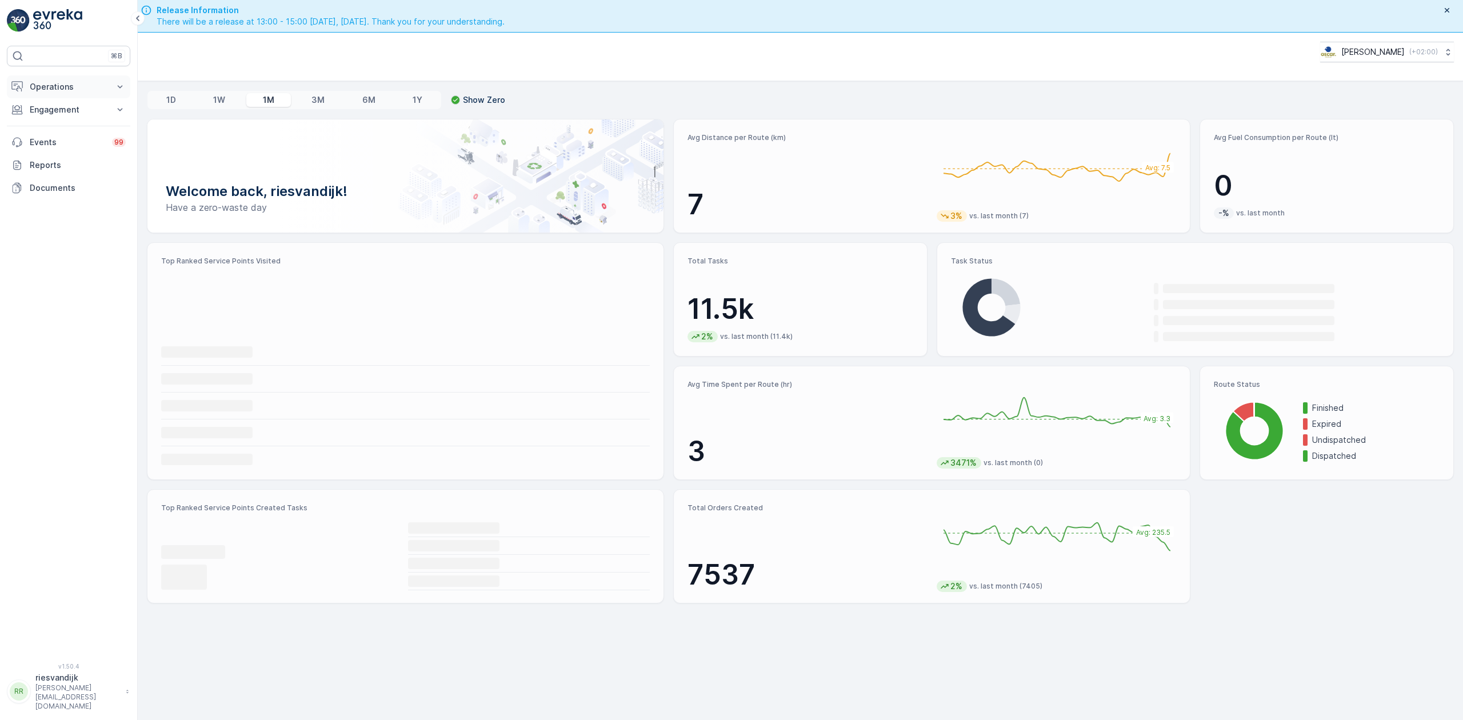
click at [96, 90] on p "Operations" at bounding box center [69, 86] width 78 height 11
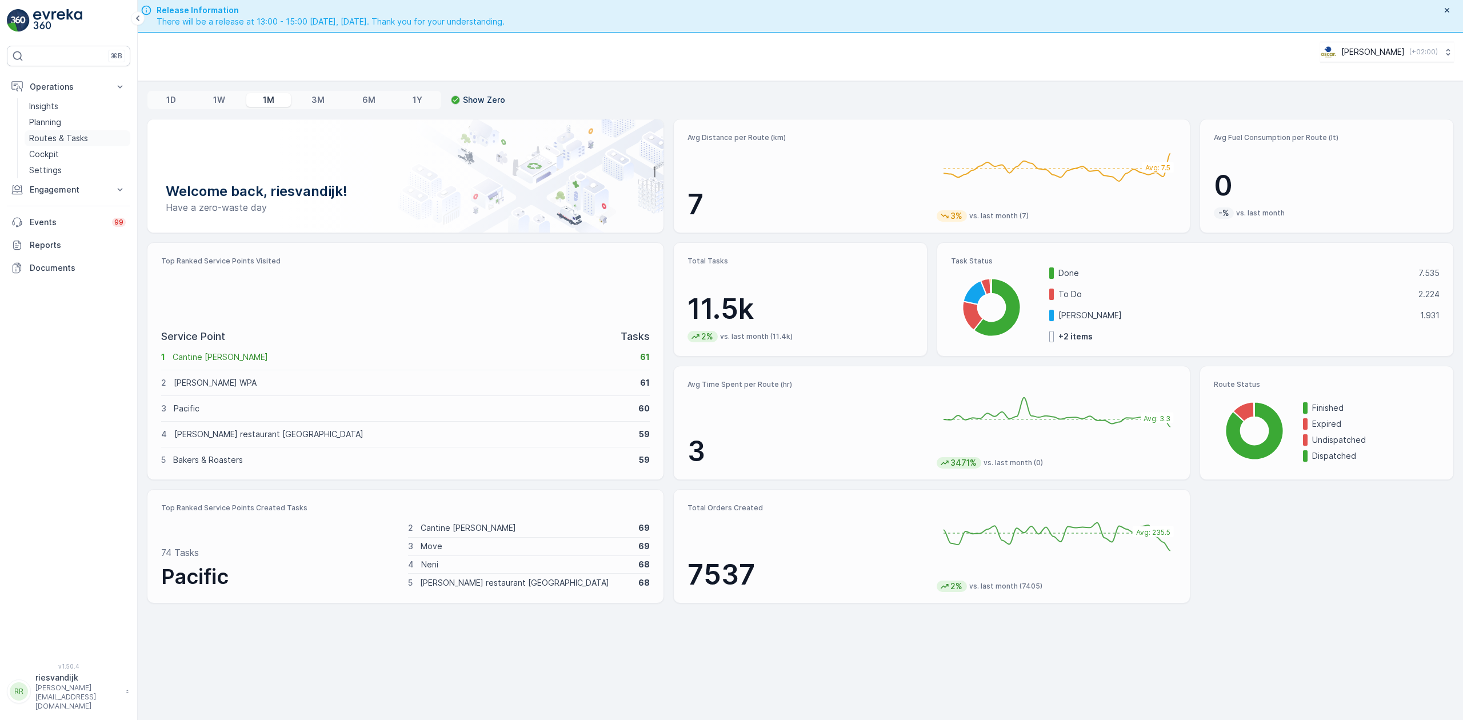
click at [64, 141] on p "Routes & Tasks" at bounding box center [58, 138] width 59 height 11
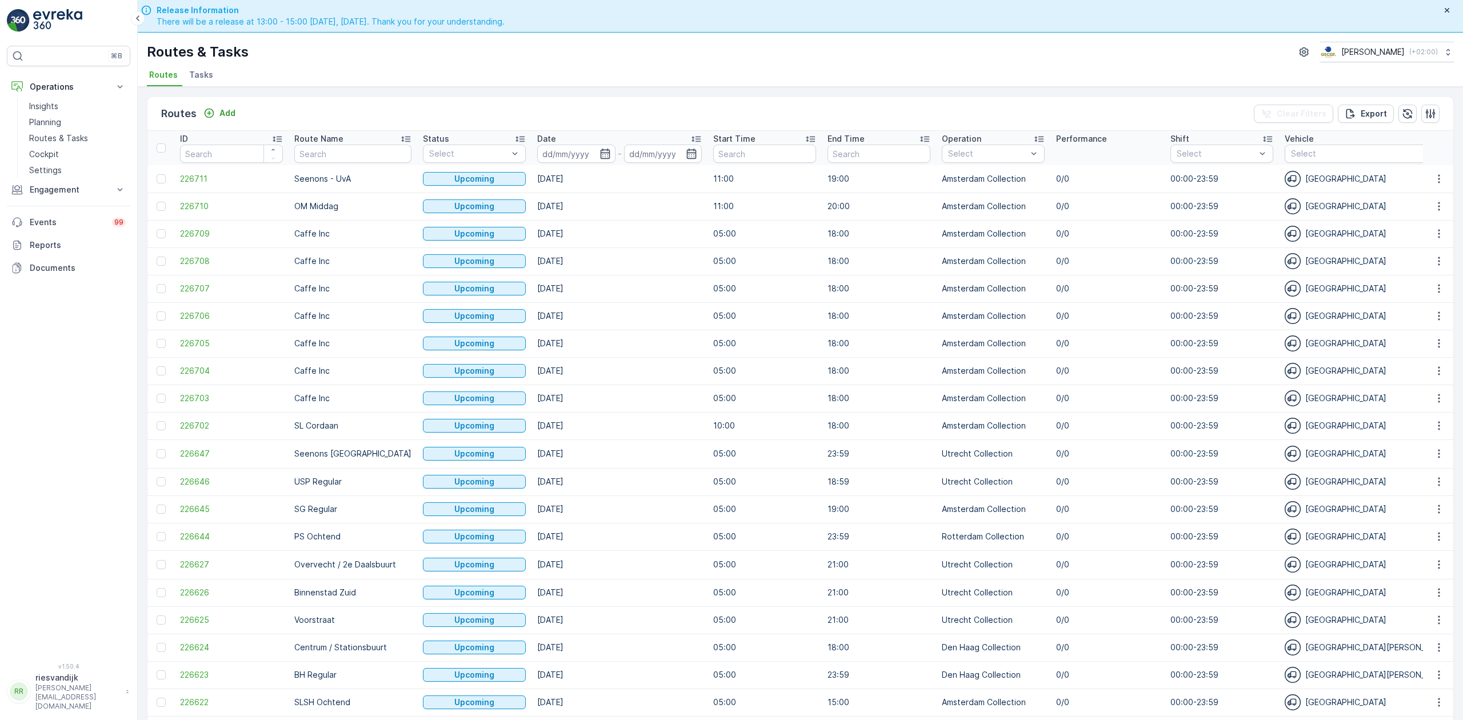
click at [209, 78] on span "Tasks" at bounding box center [201, 74] width 24 height 11
